Goal: Transaction & Acquisition: Purchase product/service

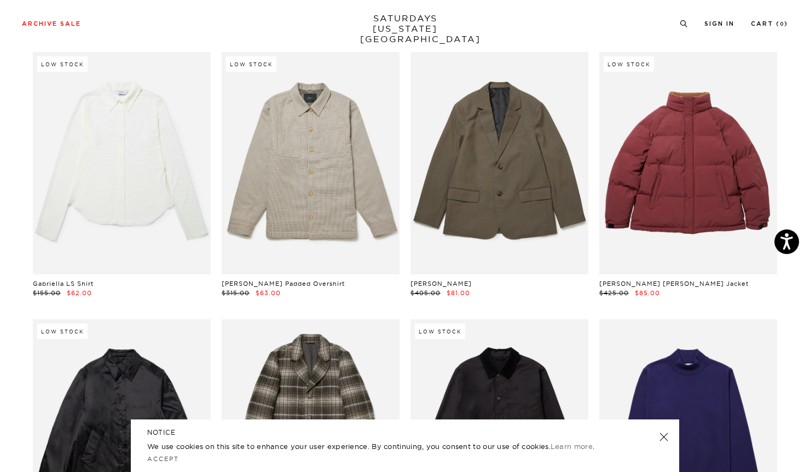
scroll to position [9741, 0]
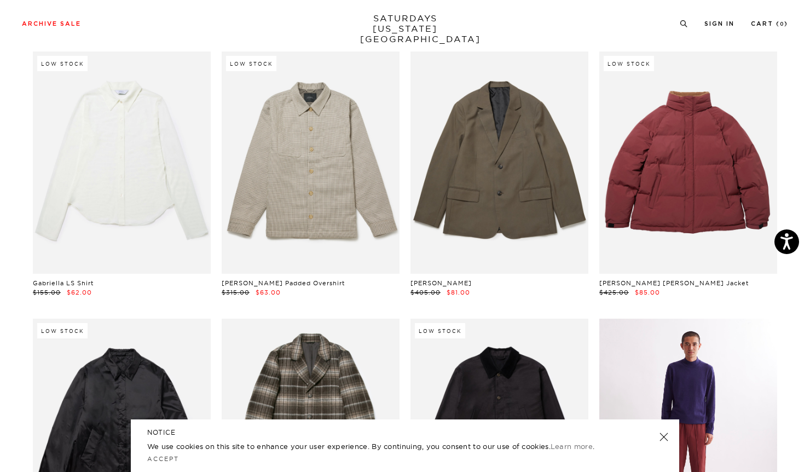
click at [614, 384] on link at bounding box center [689, 430] width 178 height 222
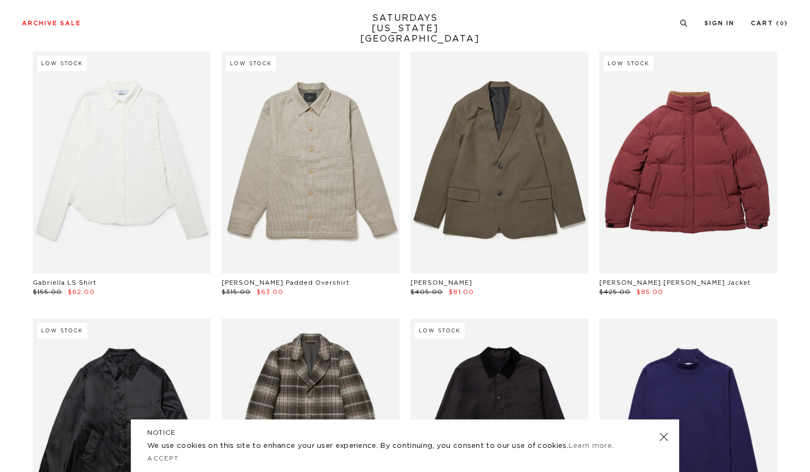
scroll to position [9741, 0]
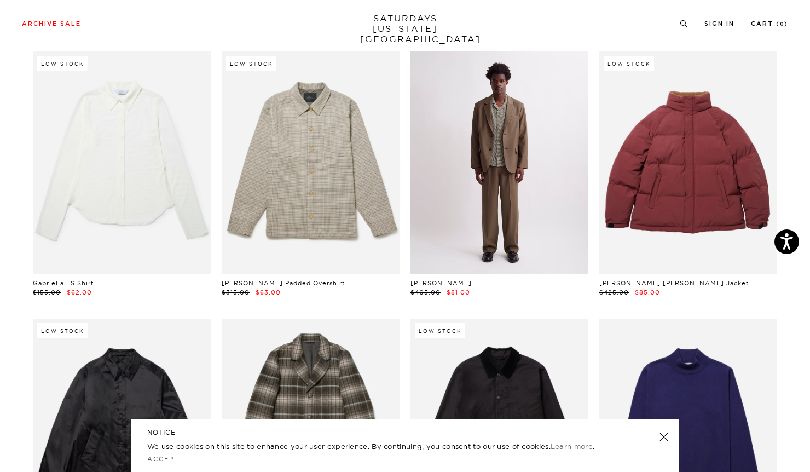
click at [530, 148] on link at bounding box center [500, 162] width 178 height 222
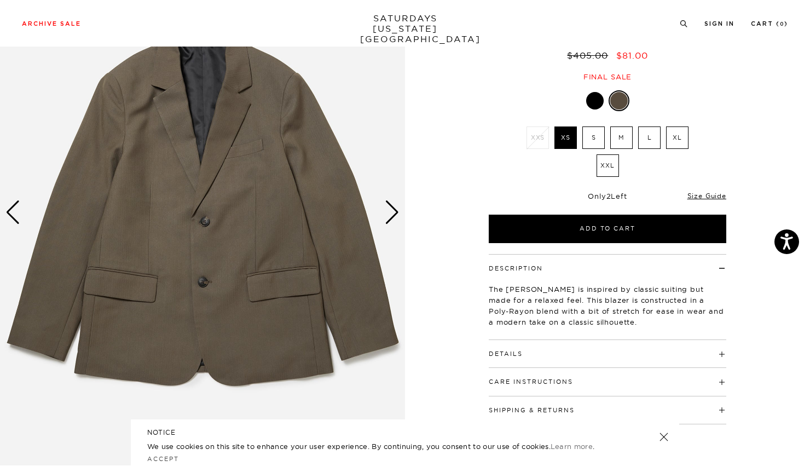
scroll to position [97, 0]
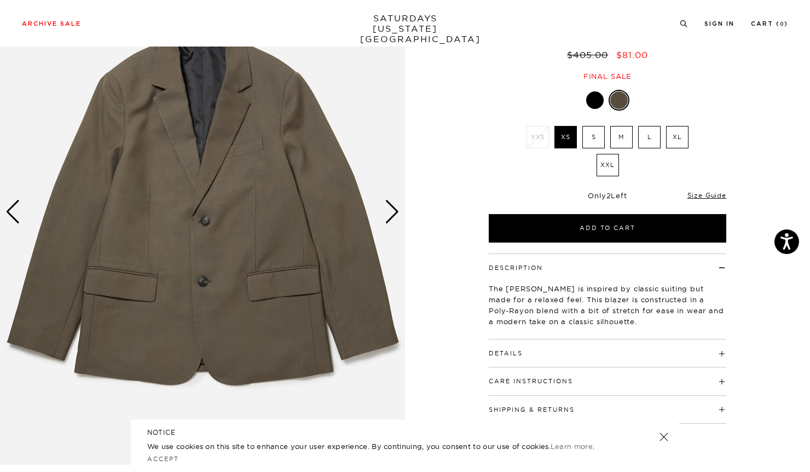
click at [596, 131] on label "S" at bounding box center [594, 137] width 22 height 22
click at [0, 0] on input "S" at bounding box center [0, 0] width 0 height 0
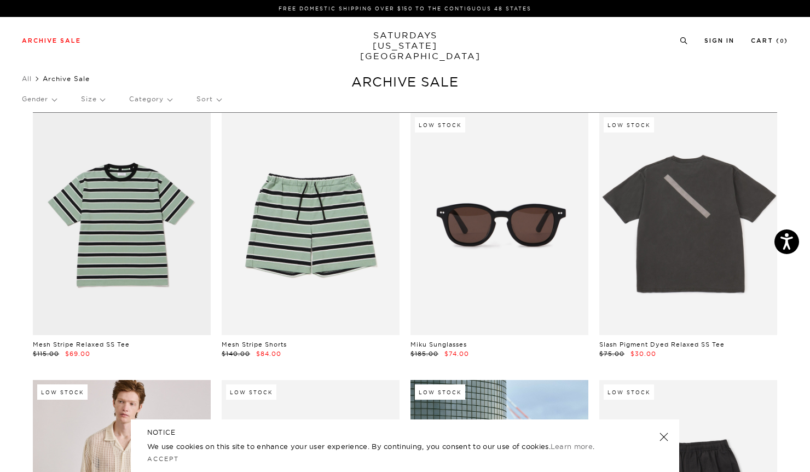
click at [154, 100] on p "Category" at bounding box center [150, 99] width 43 height 25
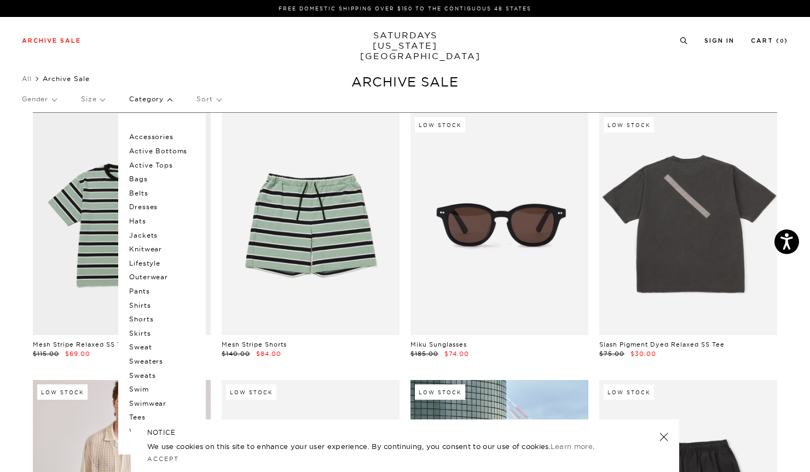
click at [145, 290] on p "Pants" at bounding box center [162, 291] width 66 height 14
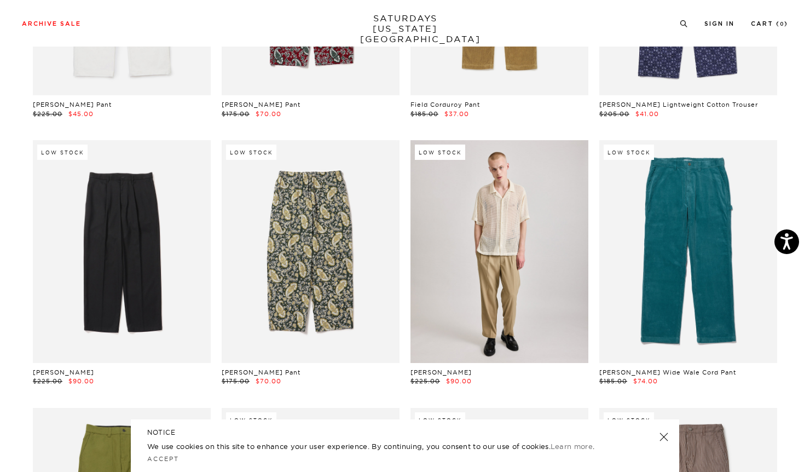
scroll to position [286, 0]
click at [505, 286] on link at bounding box center [500, 252] width 178 height 222
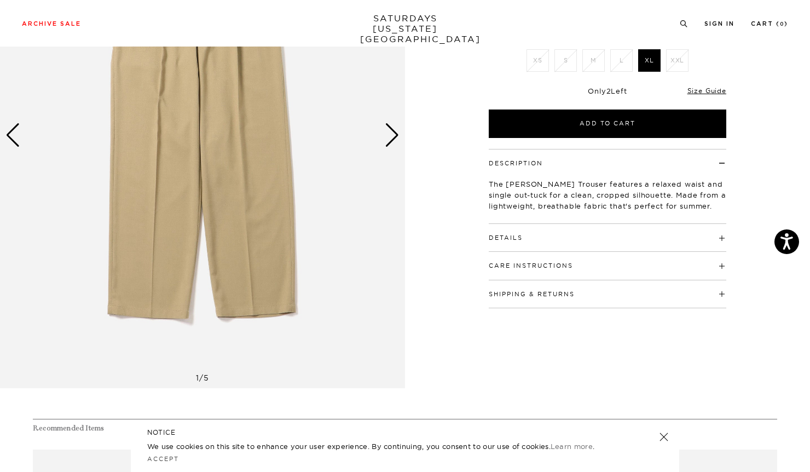
scroll to position [174, 0]
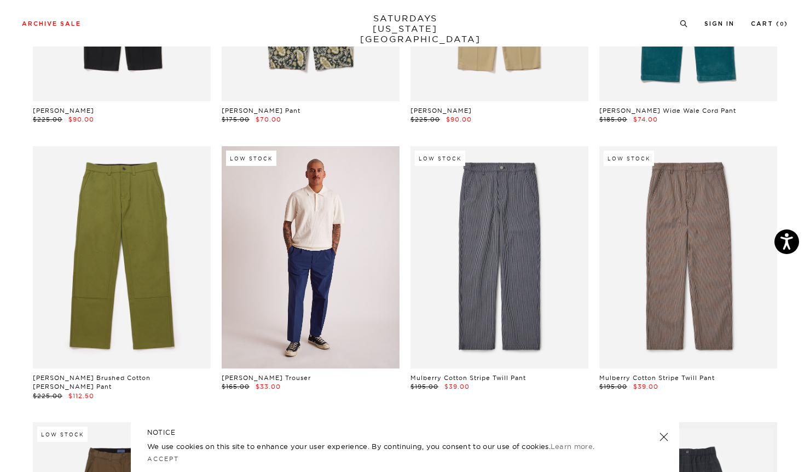
scroll to position [548, 0]
click at [279, 294] on link at bounding box center [311, 258] width 178 height 222
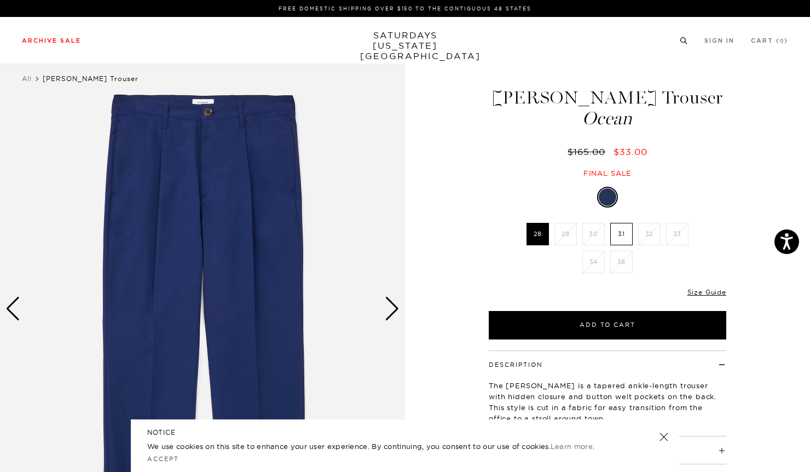
click at [682, 42] on icon at bounding box center [684, 40] width 8 height 7
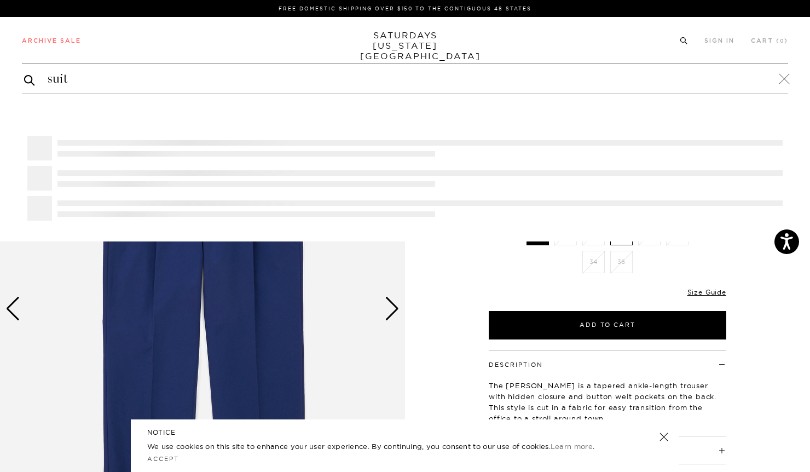
type input "suit"
click at [24, 73] on button "submit" at bounding box center [29, 79] width 11 height 13
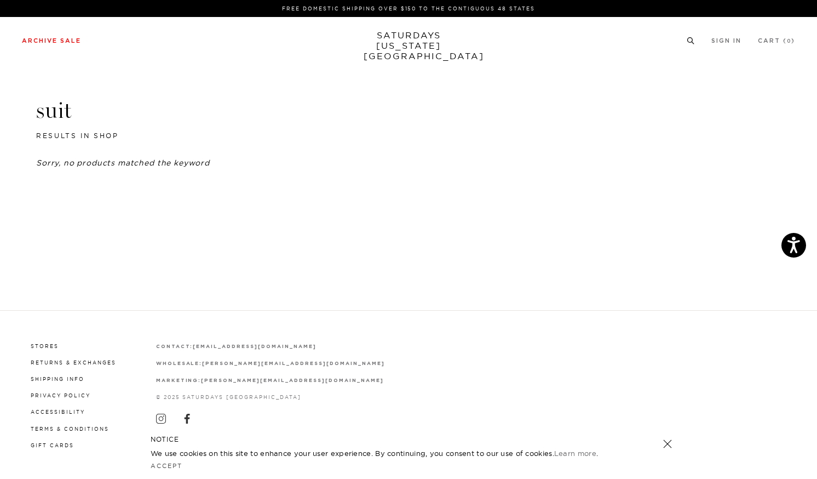
click at [689, 42] on icon at bounding box center [691, 40] width 8 height 7
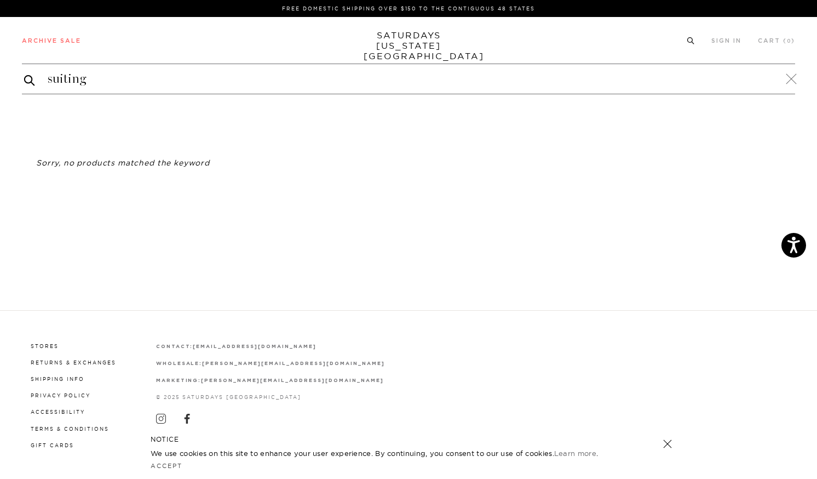
type input "suiting"
click at [24, 73] on button "submit" at bounding box center [29, 79] width 11 height 13
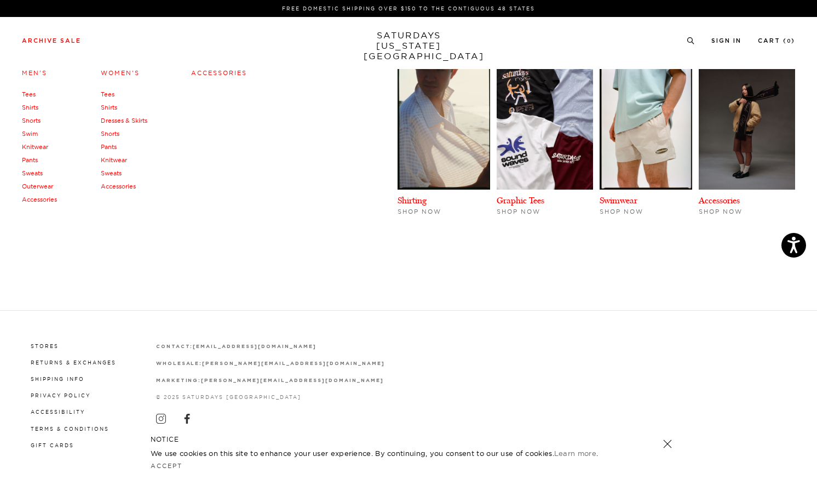
click at [31, 159] on link "Pants" at bounding box center [30, 160] width 16 height 8
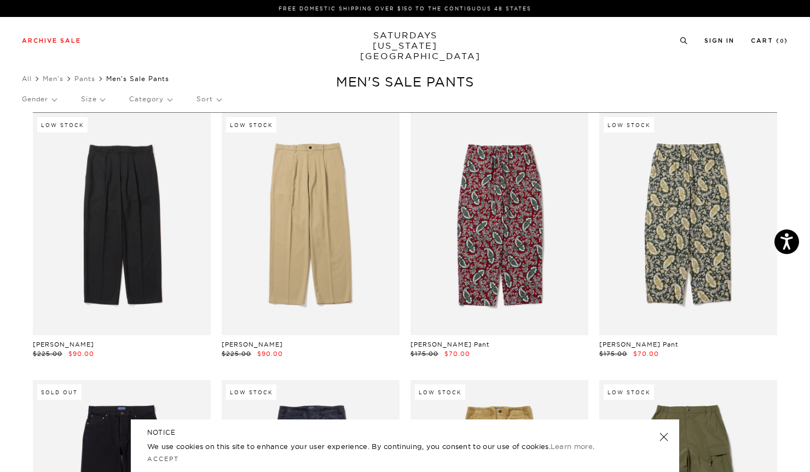
click at [149, 97] on p "Category" at bounding box center [150, 99] width 43 height 25
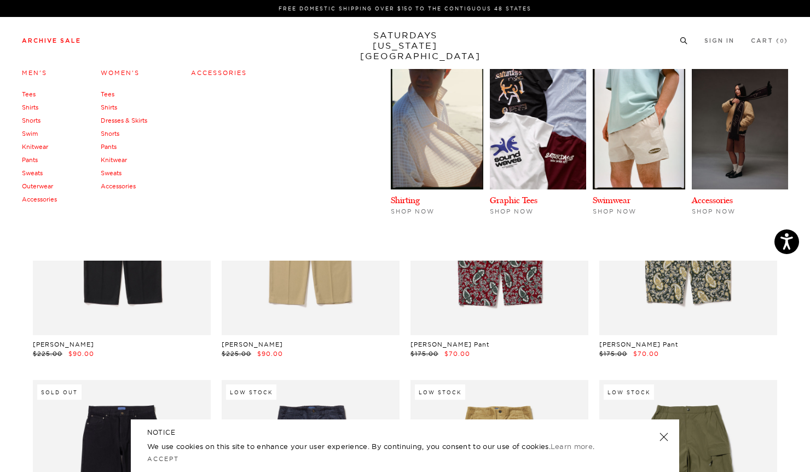
click at [31, 187] on link "Outerwear" at bounding box center [37, 186] width 31 height 8
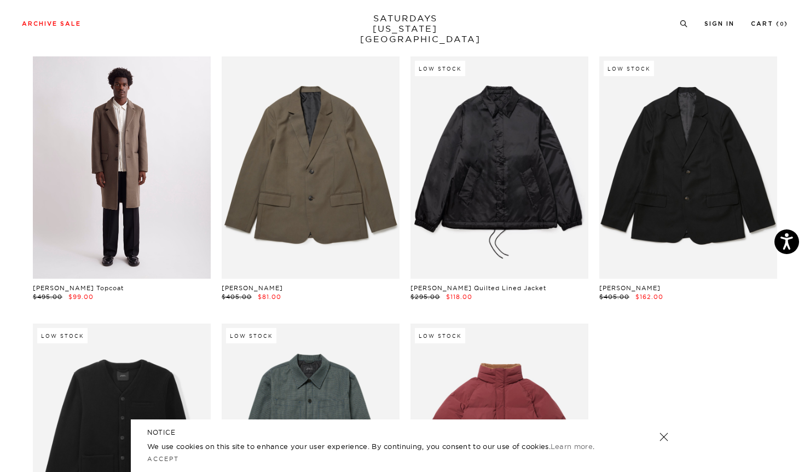
scroll to position [1650, 0]
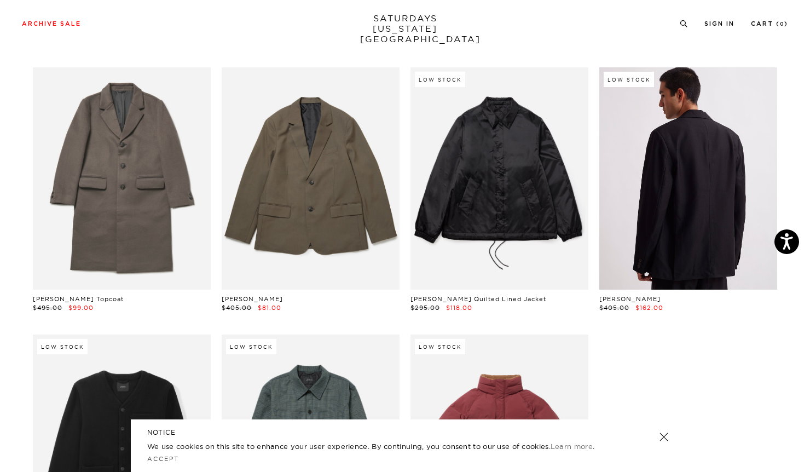
click at [620, 221] on link at bounding box center [689, 178] width 178 height 222
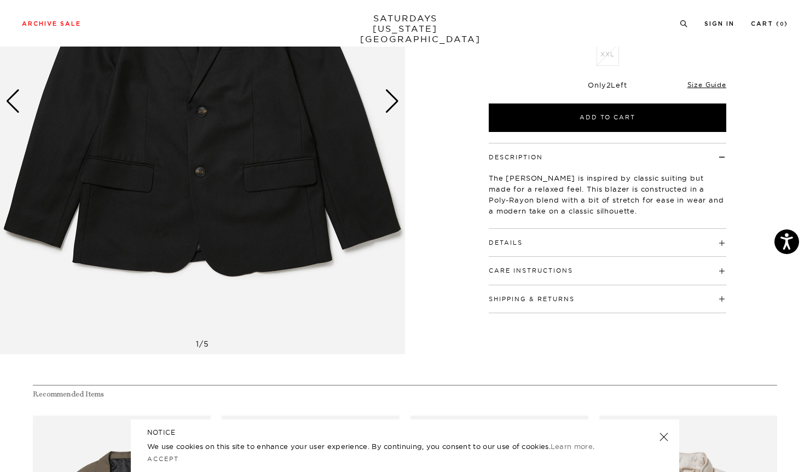
scroll to position [211, 0]
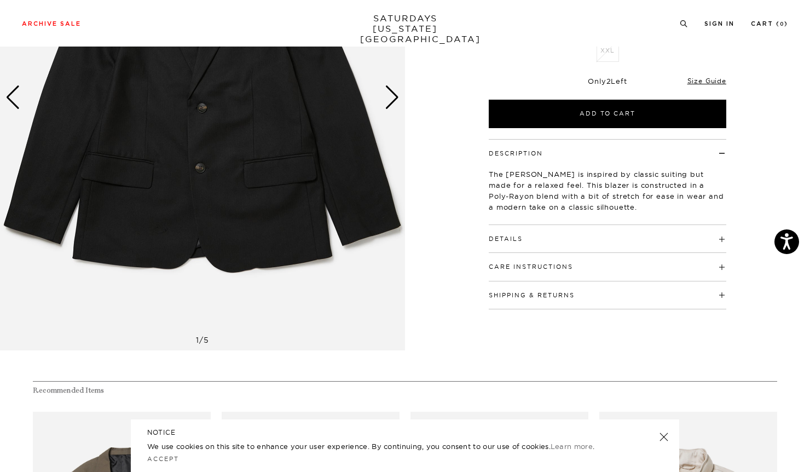
click at [505, 247] on div "Details 2 branded horn button front closure Lapel collar with banana collar sta…" at bounding box center [608, 239] width 238 height 28
click at [510, 240] on button "Details" at bounding box center [506, 239] width 34 height 6
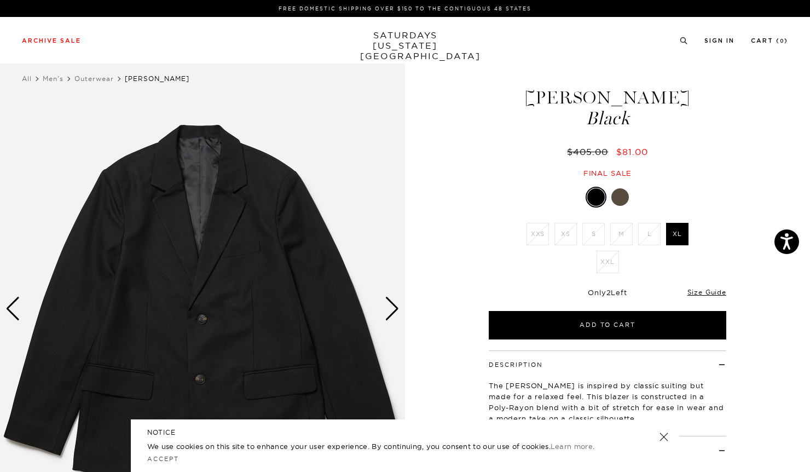
scroll to position [108, 0]
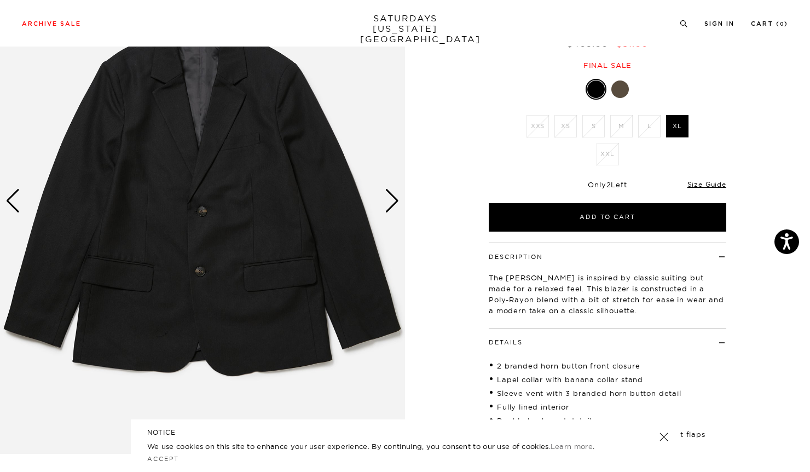
click at [625, 95] on div at bounding box center [621, 89] width 18 height 18
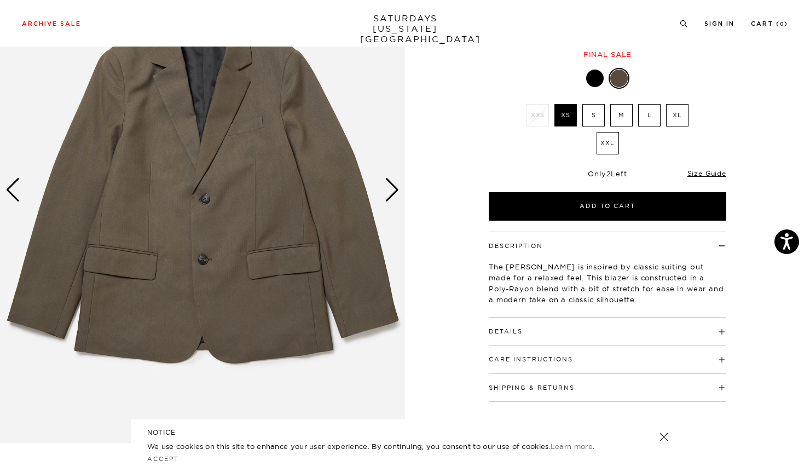
scroll to position [130, 0]
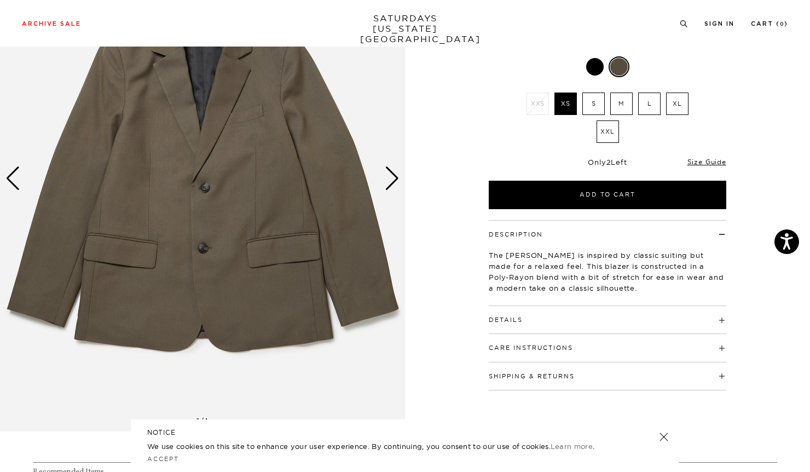
click at [594, 101] on label "S" at bounding box center [594, 104] width 22 height 22
click at [0, 0] on input "S" at bounding box center [0, 0] width 0 height 0
click at [513, 315] on h4 "Details" at bounding box center [608, 315] width 238 height 18
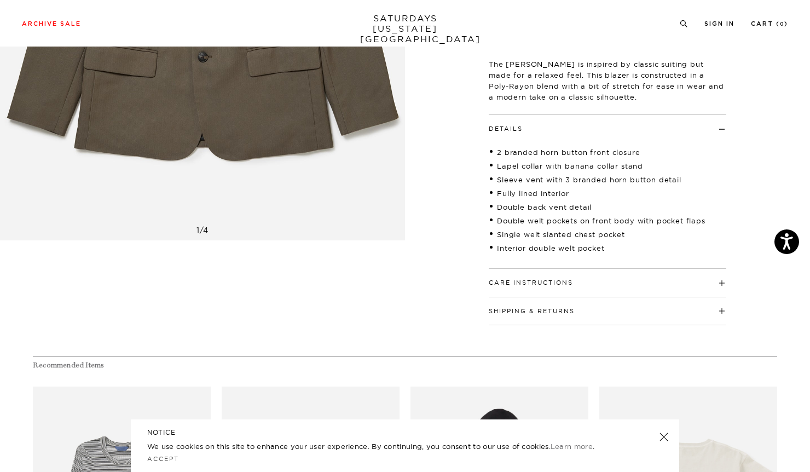
scroll to position [321, 0]
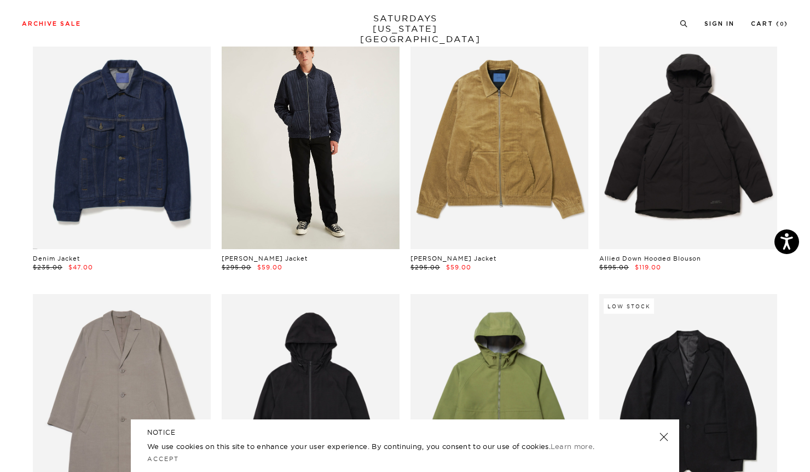
scroll to position [353, 7]
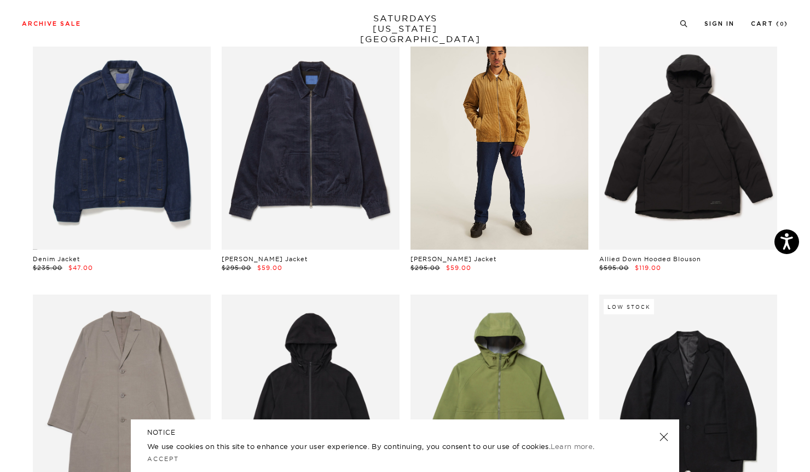
click at [539, 140] on link at bounding box center [500, 138] width 178 height 222
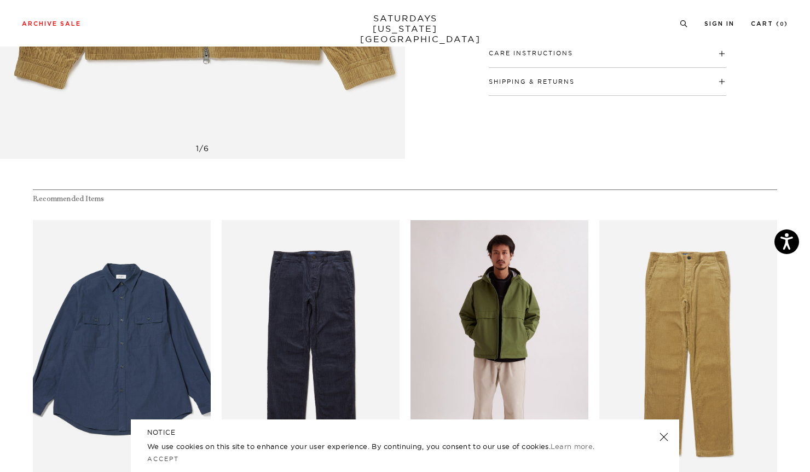
scroll to position [414, 0]
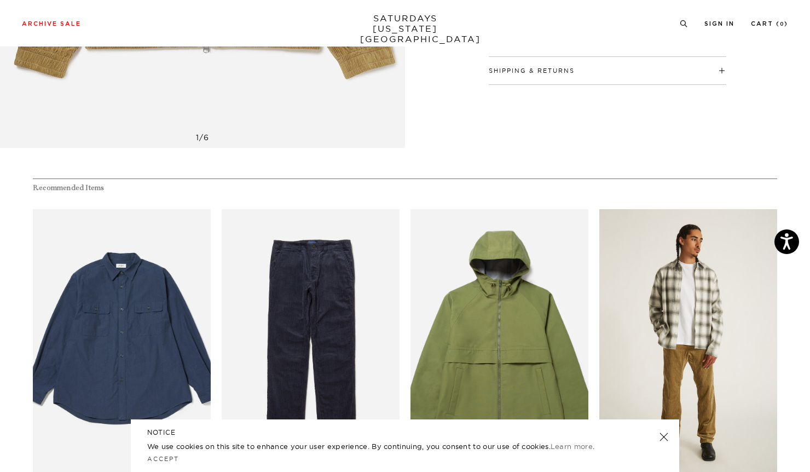
click at [702, 317] on link "files/MF2418CH01-CAMEL_05_1.jpg" at bounding box center [689, 342] width 178 height 267
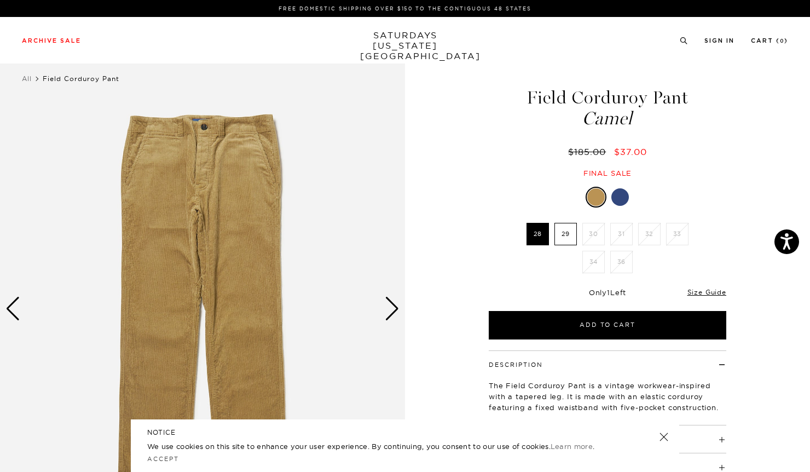
click at [559, 242] on label "29" at bounding box center [566, 234] width 22 height 22
click at [0, 0] on input "29" at bounding box center [0, 0] width 0 height 0
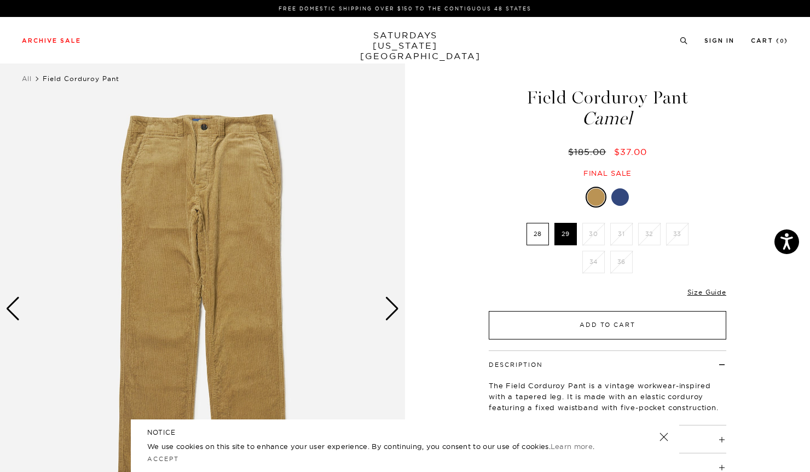
click at [543, 321] on button "Add to Cart" at bounding box center [608, 325] width 238 height 28
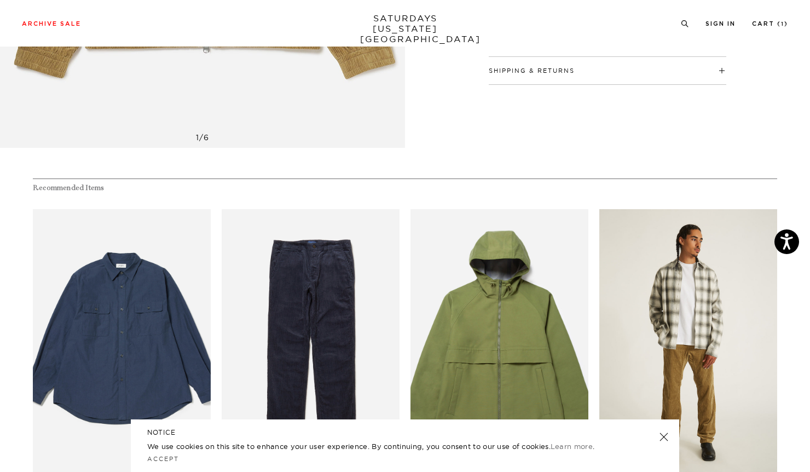
click at [687, 323] on link "files/MF2418CH01-CAMEL_05_1.jpg" at bounding box center [689, 342] width 178 height 267
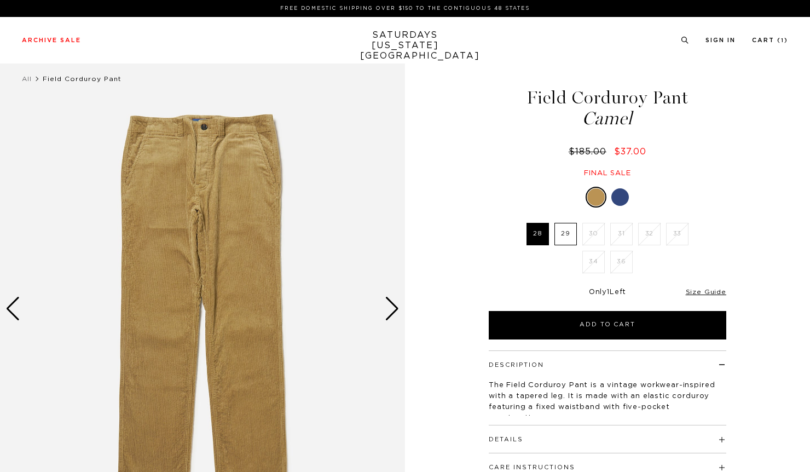
click at [620, 195] on div at bounding box center [621, 197] width 18 height 18
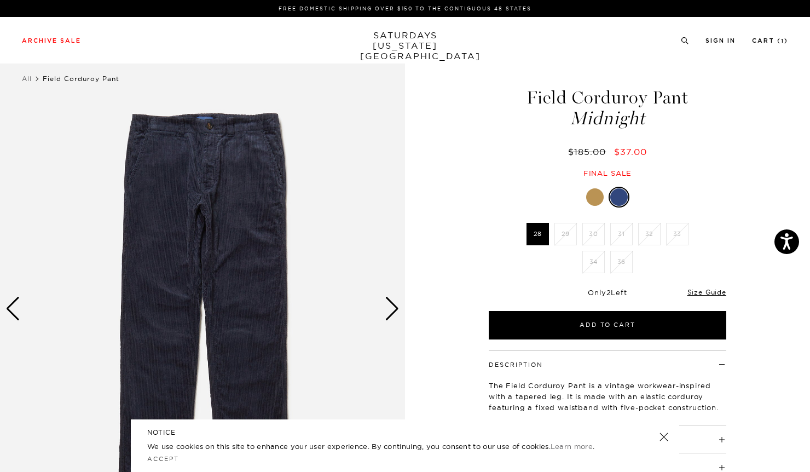
click at [599, 194] on div at bounding box center [595, 197] width 18 height 18
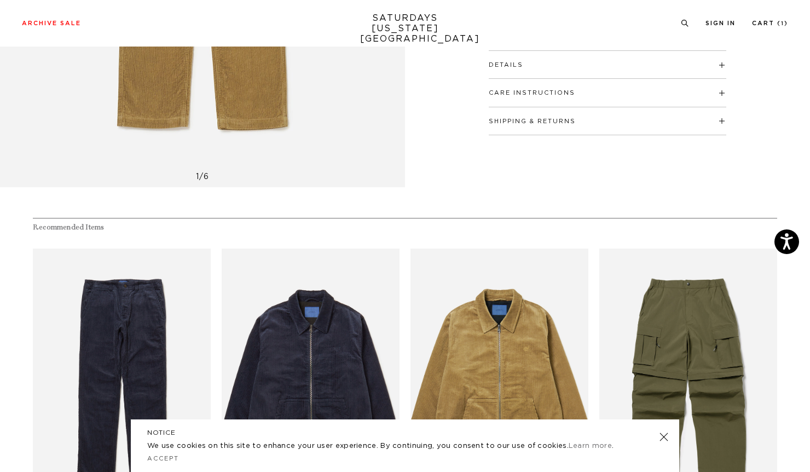
scroll to position [395, 0]
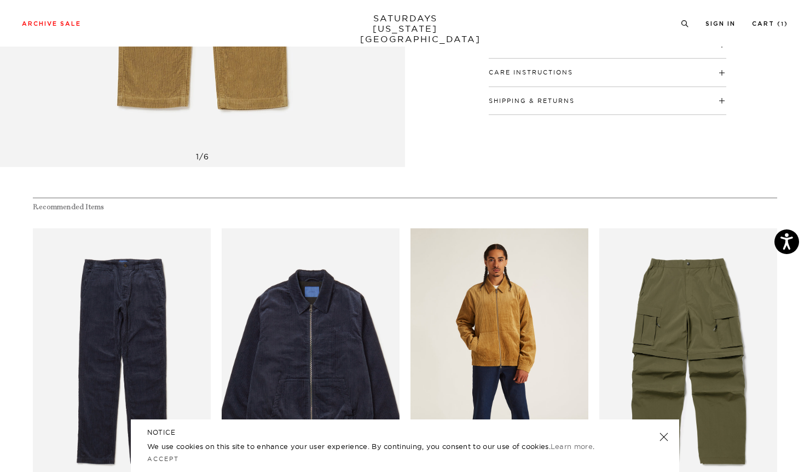
click at [515, 347] on link "files/U32417JA03-CAMEL_04.jpg" at bounding box center [500, 361] width 178 height 267
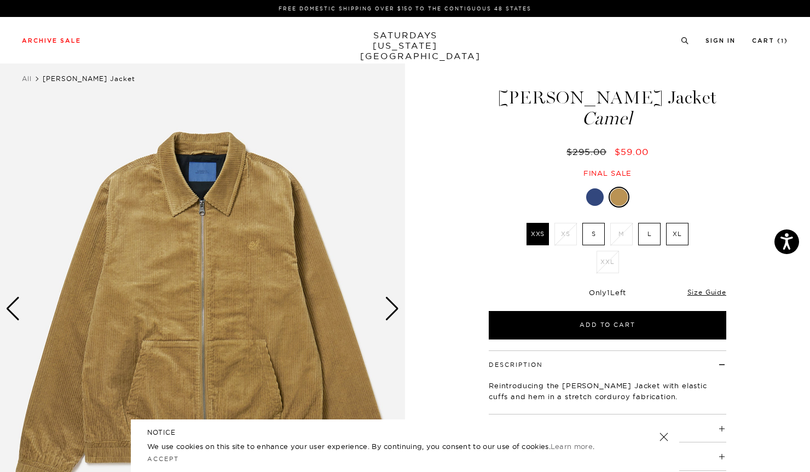
click at [599, 229] on label "S" at bounding box center [594, 234] width 22 height 22
click at [0, 0] on input "S" at bounding box center [0, 0] width 0 height 0
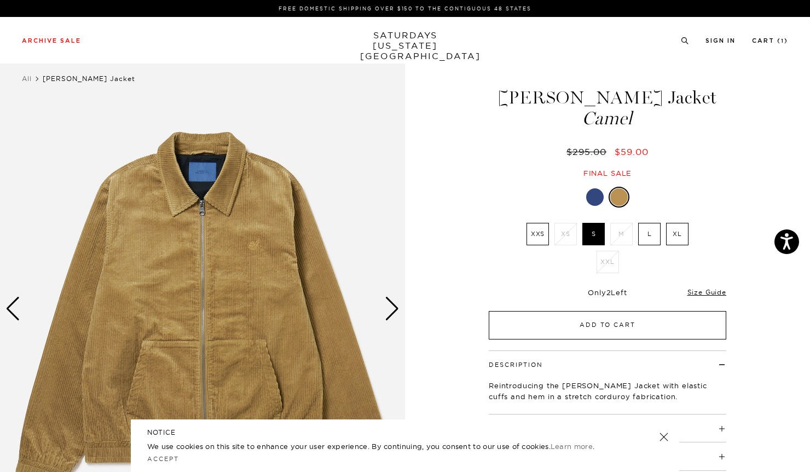
click at [614, 327] on button "Add to Cart" at bounding box center [608, 325] width 238 height 28
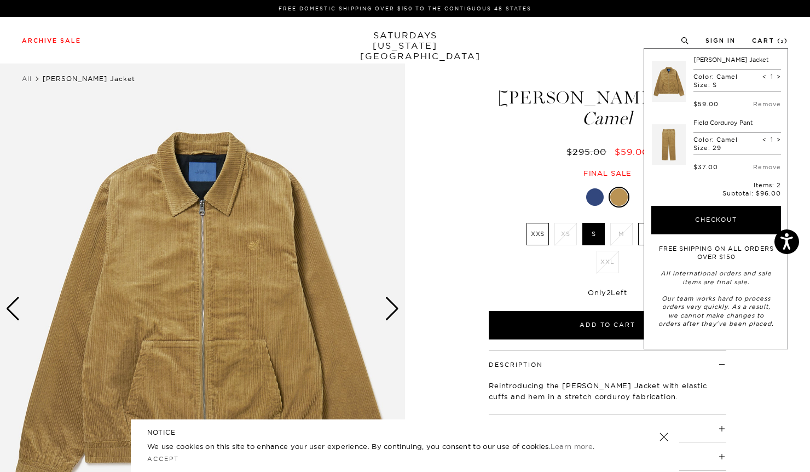
click at [457, 256] on div "1 / 6" at bounding box center [405, 308] width 810 height 507
